Goal: Browse casually

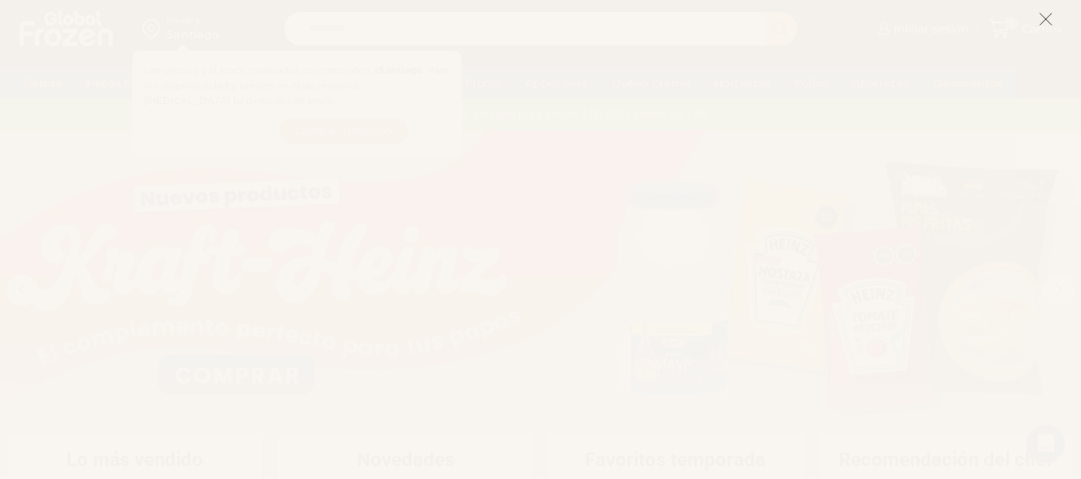
click at [1044, 6] on button at bounding box center [1046, 19] width 14 height 34
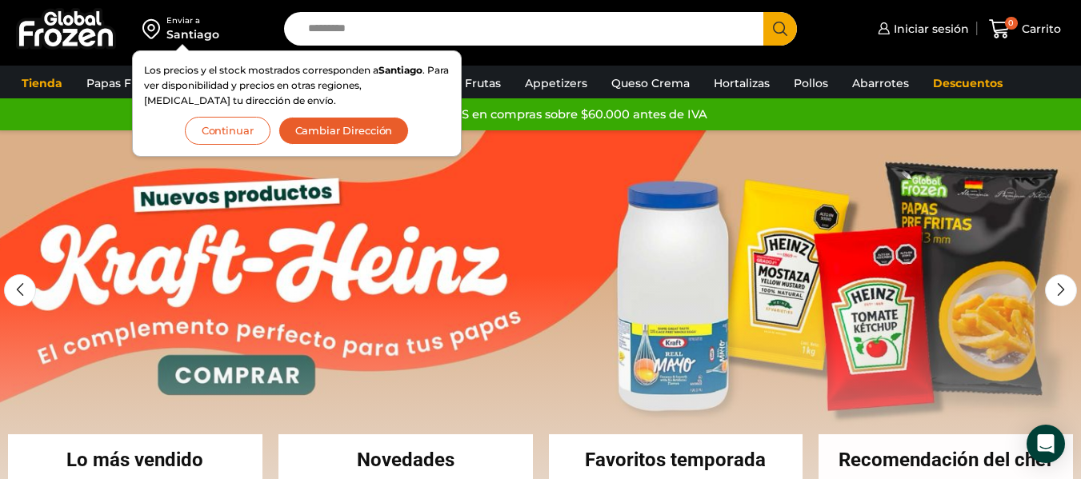
click at [549, 294] on link "1 / 2" at bounding box center [540, 370] width 1081 height 480
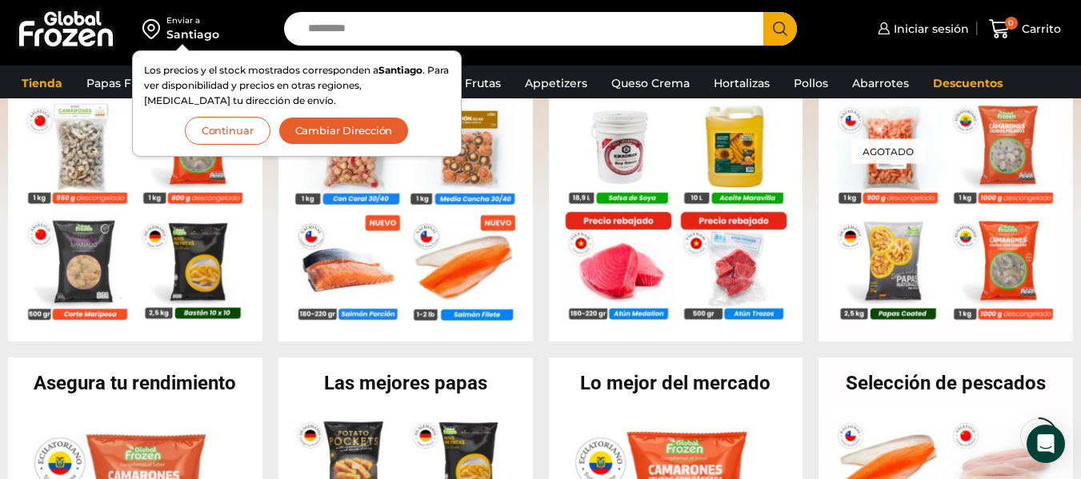
scroll to position [640, 0]
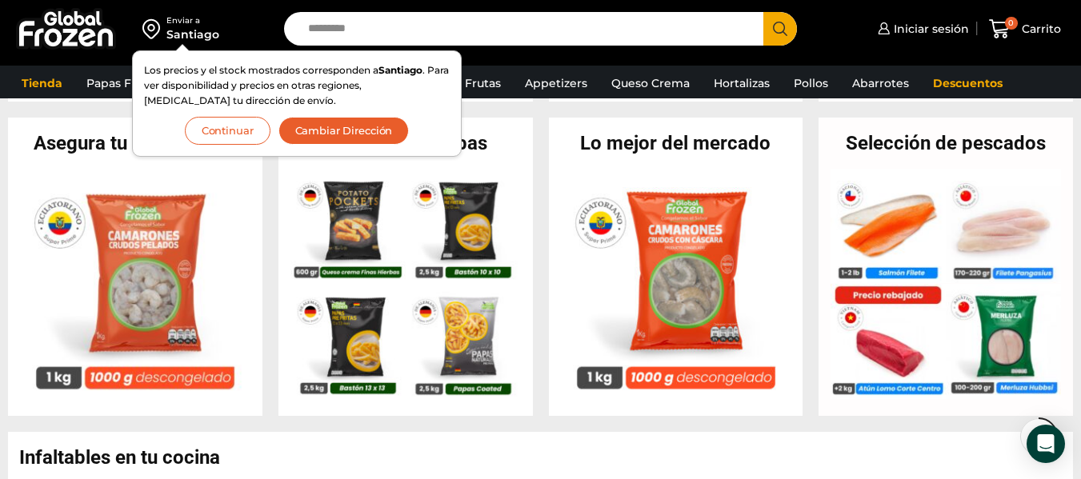
click at [251, 124] on button "Continuar" at bounding box center [228, 131] width 86 height 28
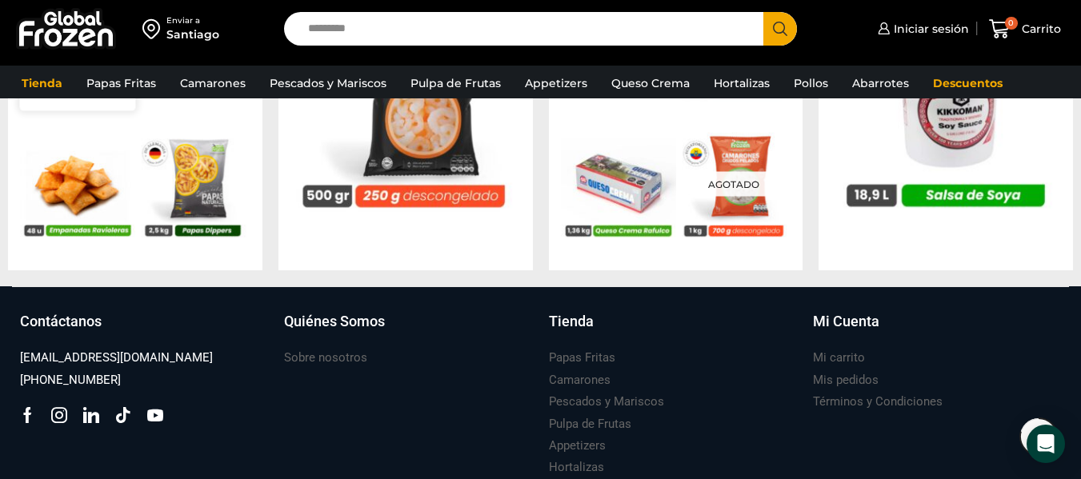
scroll to position [1441, 0]
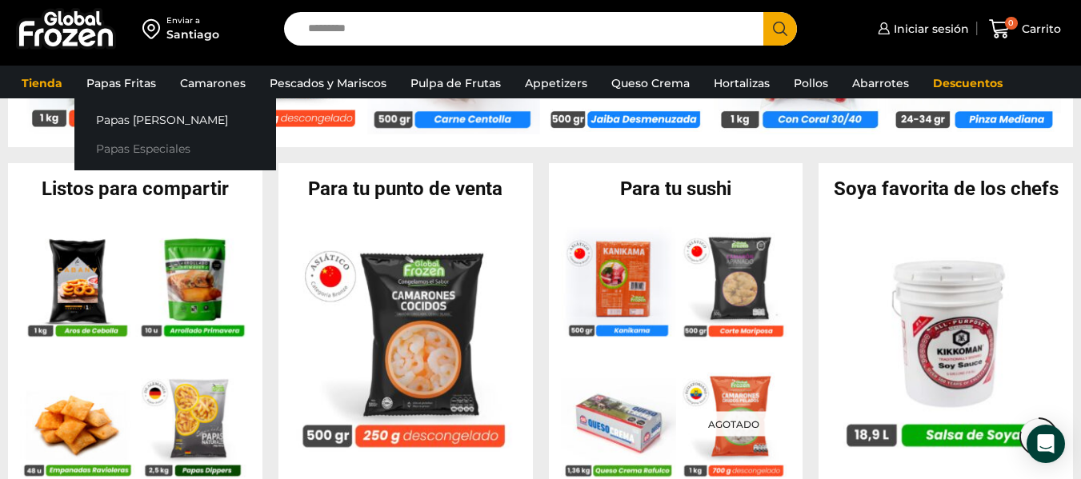
click at [148, 145] on link "Papas Especiales" at bounding box center [175, 149] width 202 height 30
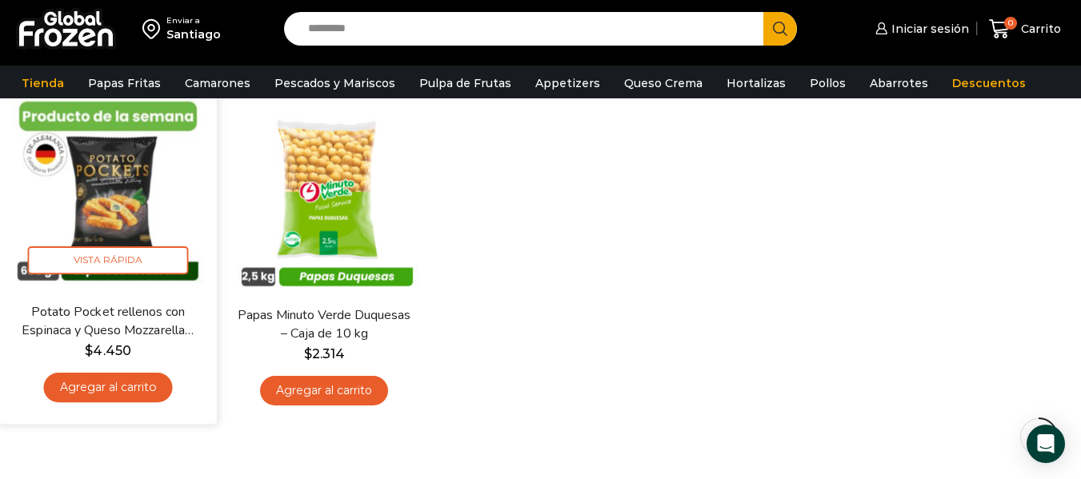
scroll to position [320, 0]
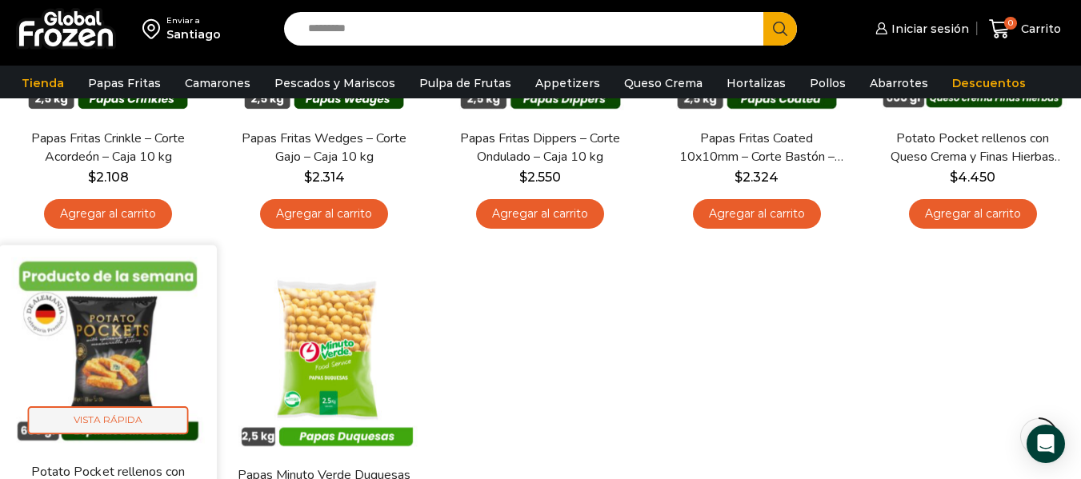
click at [98, 422] on span "Vista Rápida" at bounding box center [108, 421] width 161 height 28
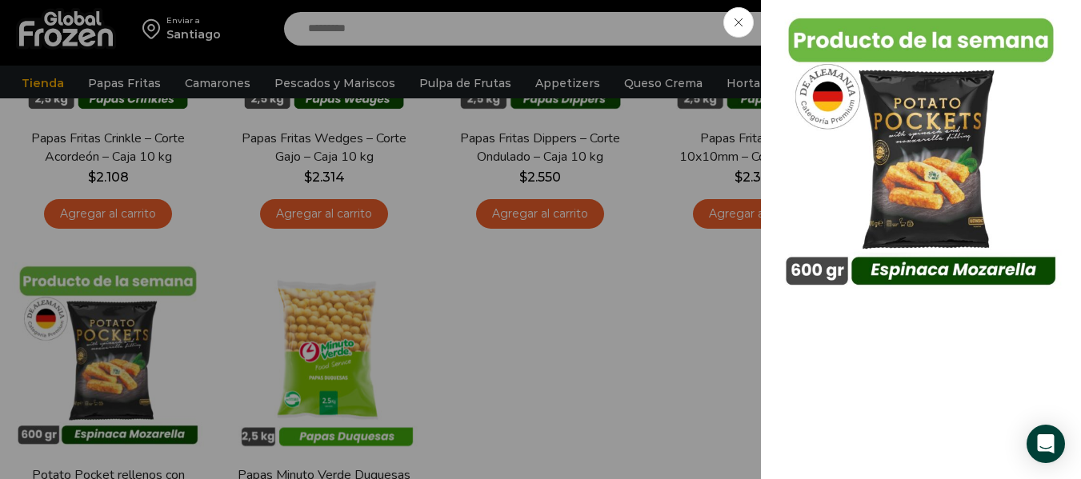
click at [745, 18] on span at bounding box center [739, 22] width 30 height 30
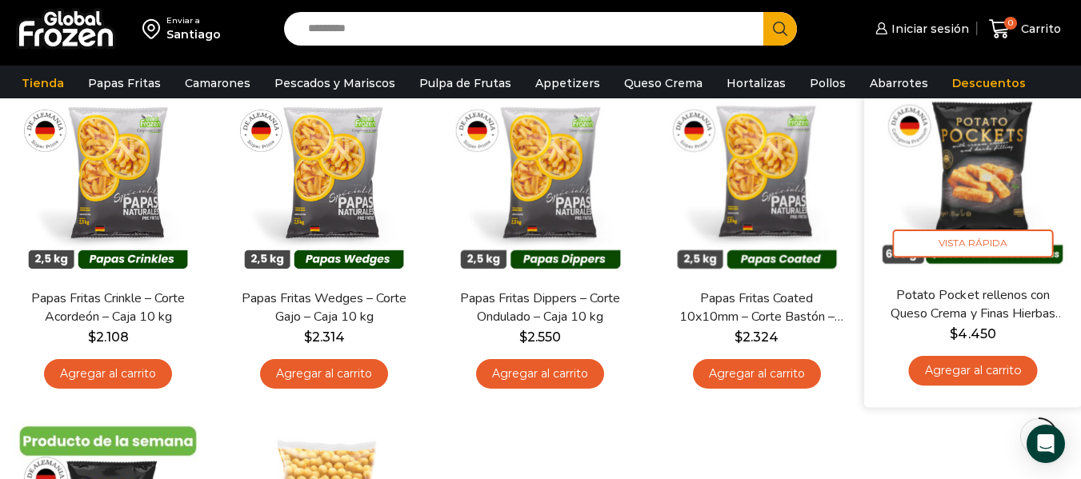
scroll to position [0, 0]
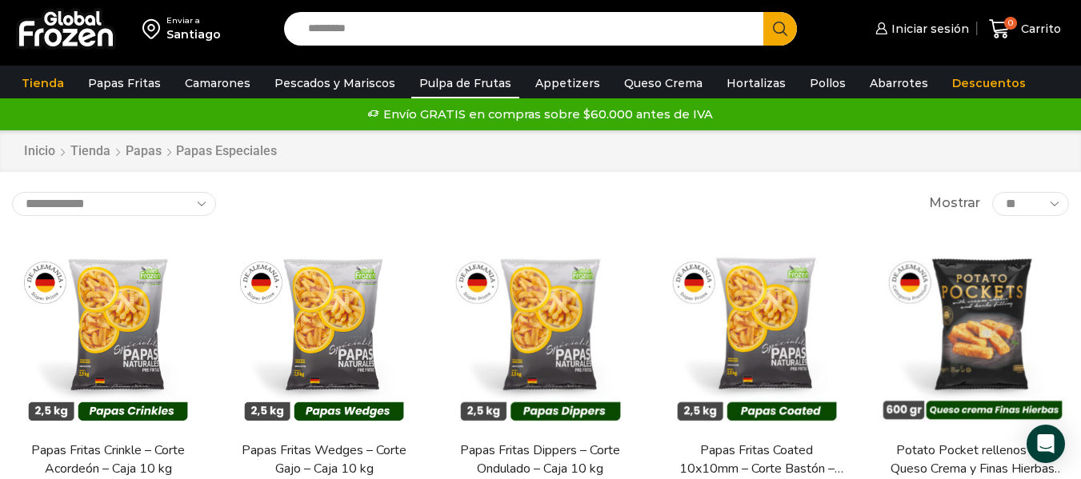
click at [413, 81] on link "Pulpa de Frutas" at bounding box center [465, 83] width 108 height 30
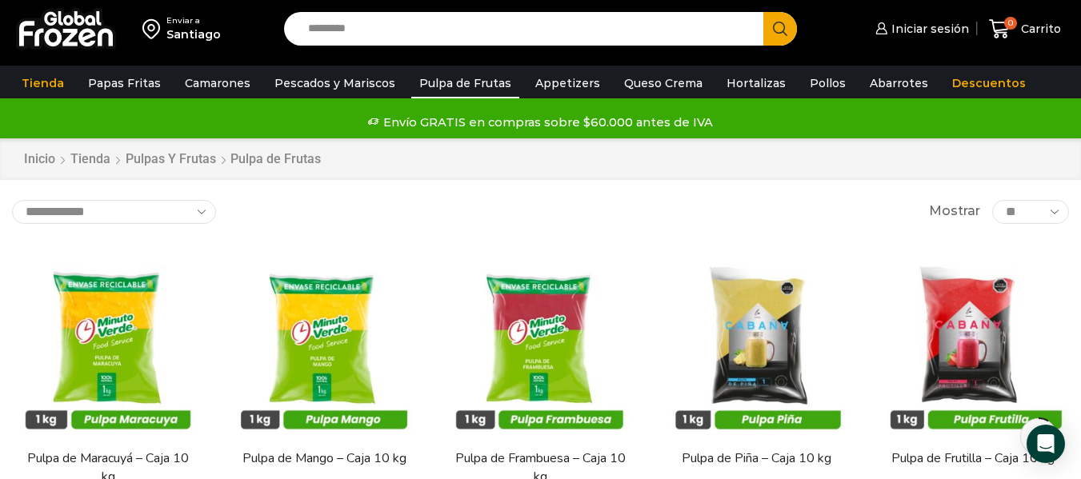
scroll to position [80, 0]
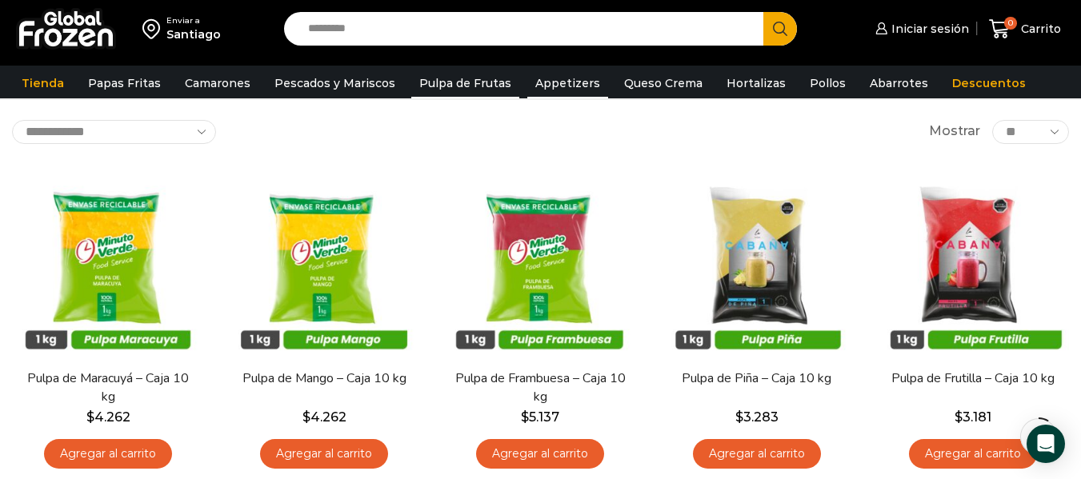
click at [527, 76] on link "Appetizers" at bounding box center [567, 83] width 81 height 30
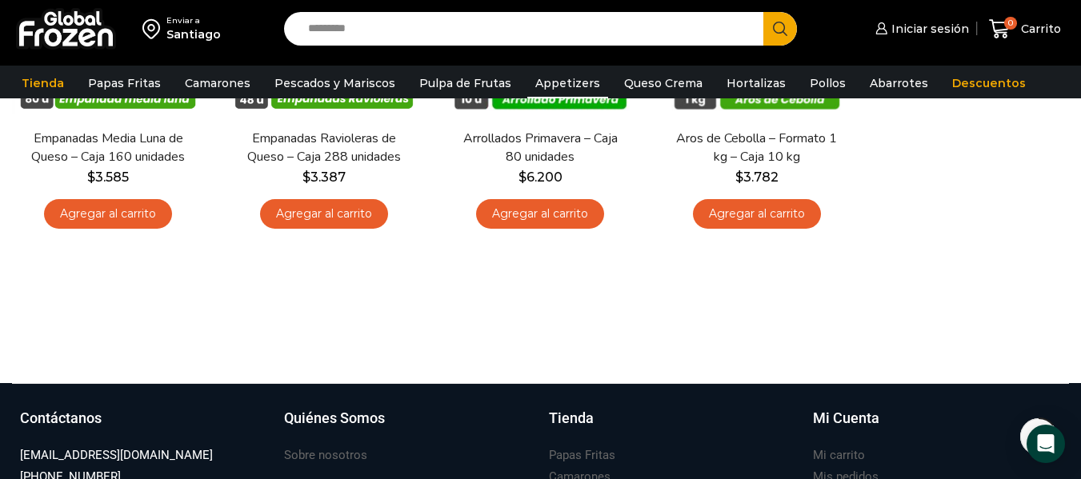
scroll to position [80, 0]
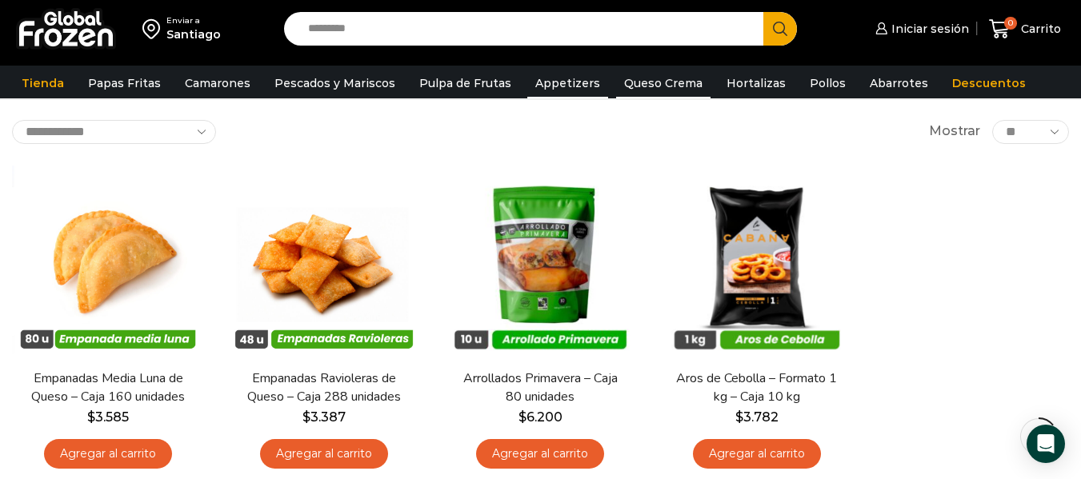
click at [657, 86] on link "Queso Crema" at bounding box center [663, 83] width 94 height 30
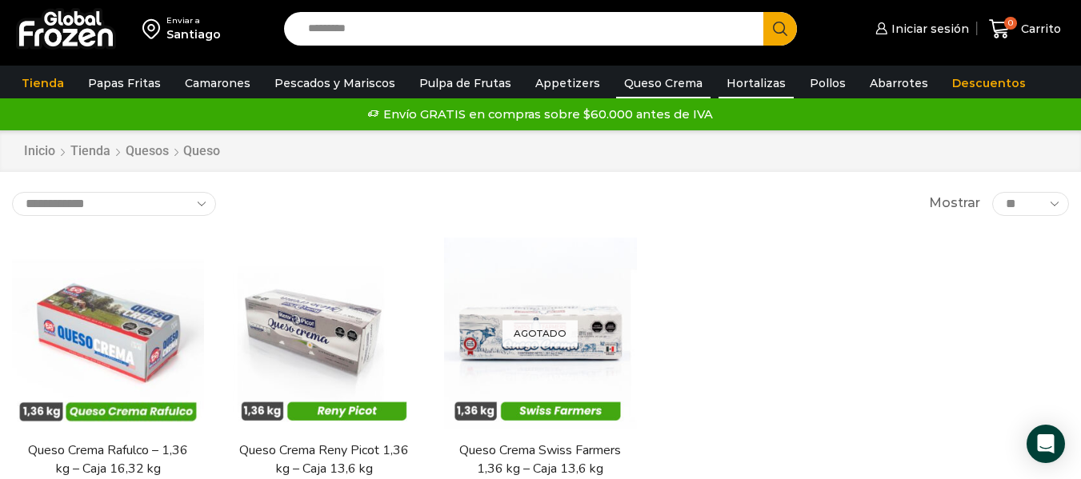
click at [719, 81] on link "Hortalizas" at bounding box center [756, 83] width 75 height 30
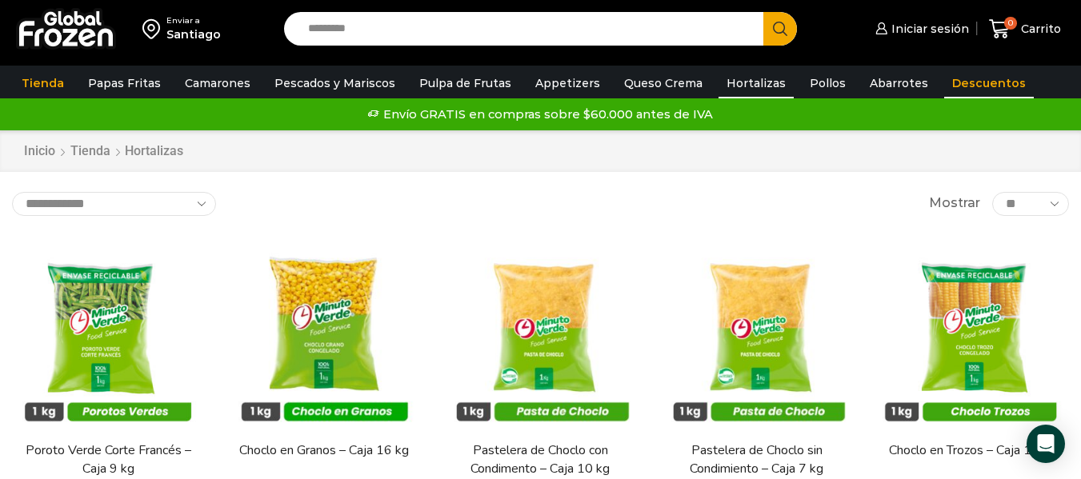
click at [957, 78] on link "Descuentos" at bounding box center [989, 83] width 90 height 30
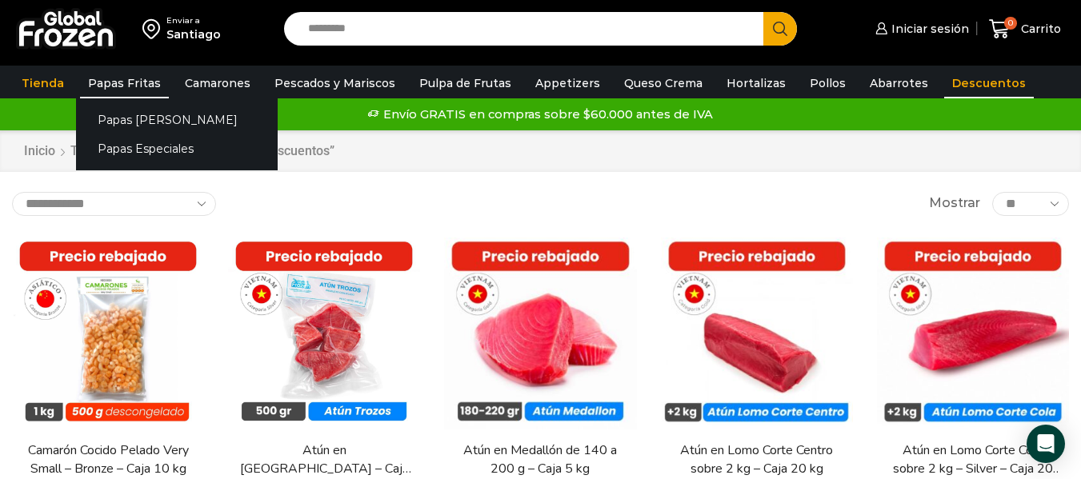
click at [116, 86] on link "Papas Fritas" at bounding box center [124, 83] width 89 height 30
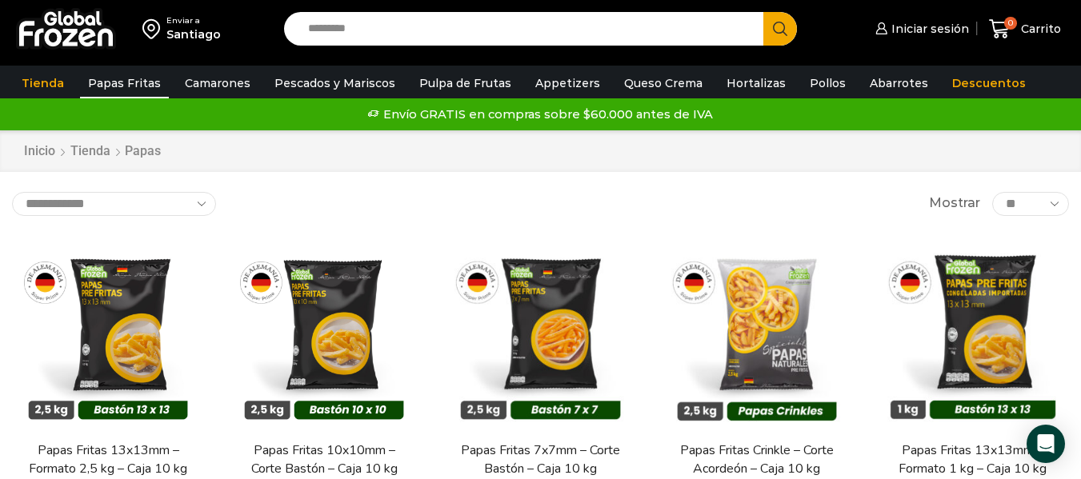
scroll to position [160, 0]
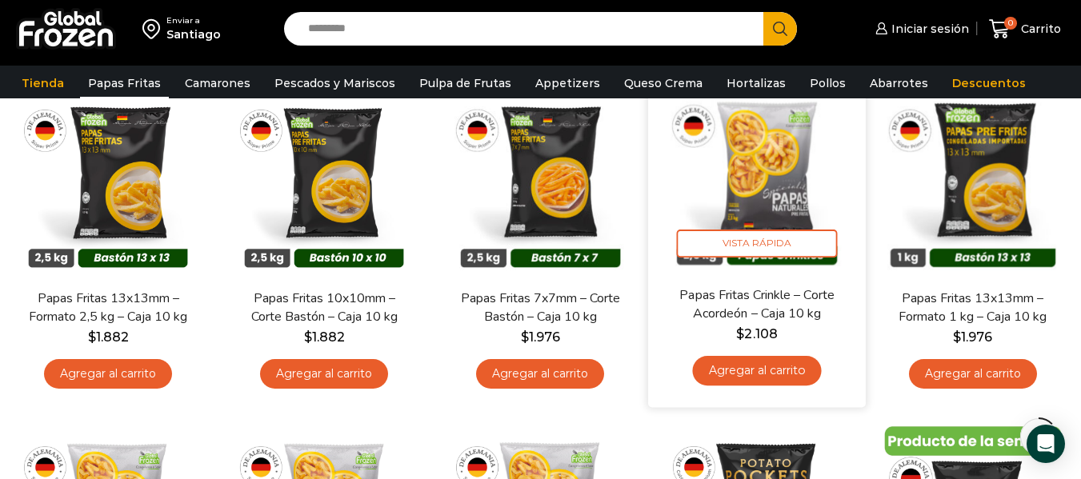
drag, startPoint x: 960, startPoint y: 81, endPoint x: 805, endPoint y: 104, distance: 157.0
click at [960, 80] on link "Descuentos" at bounding box center [989, 83] width 90 height 30
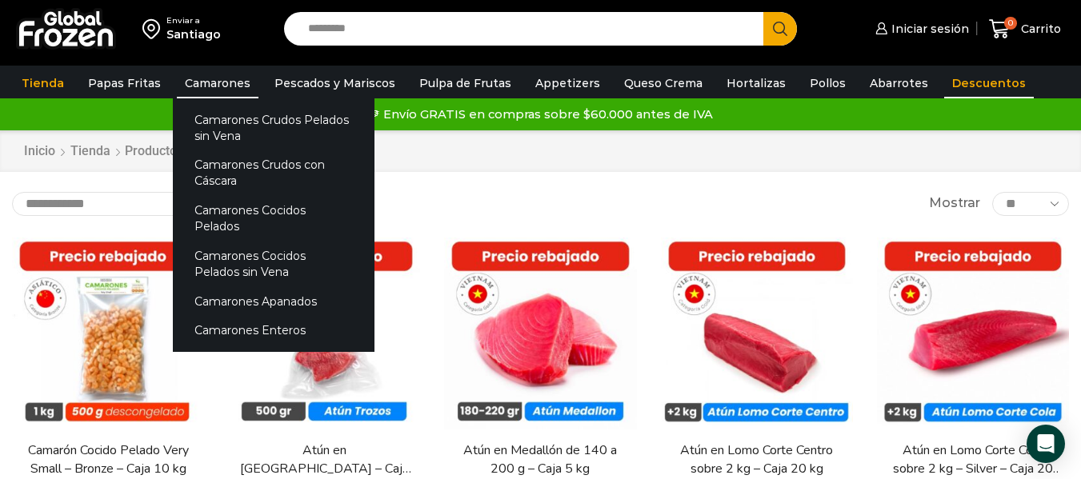
click at [225, 78] on link "Camarones" at bounding box center [218, 83] width 82 height 30
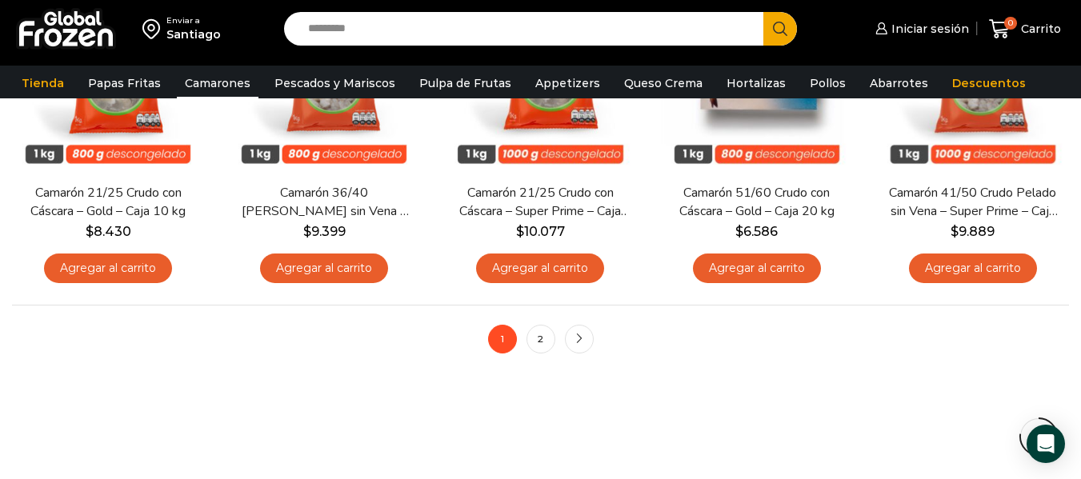
scroll to position [1361, 0]
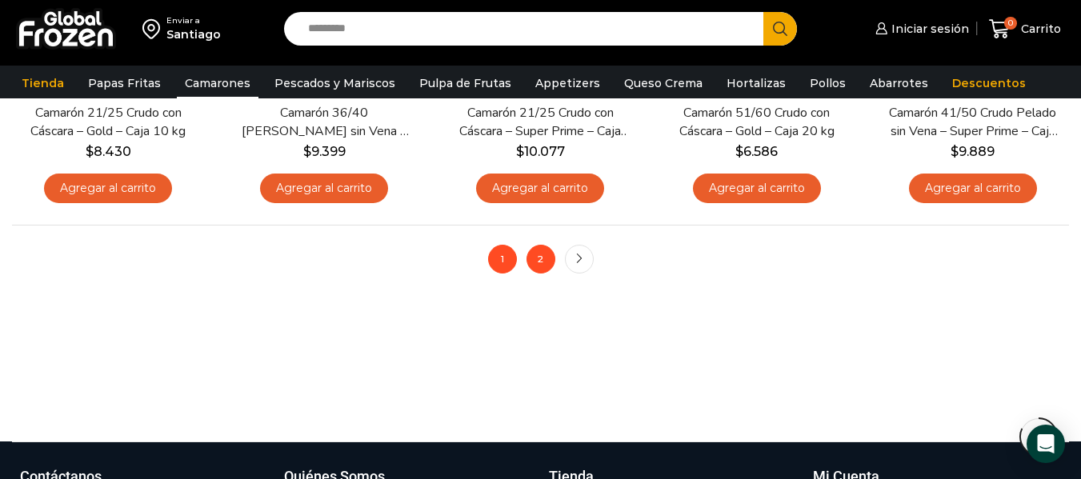
click at [549, 256] on link "2" at bounding box center [541, 259] width 29 height 29
